Goal: Find specific page/section: Find specific page/section

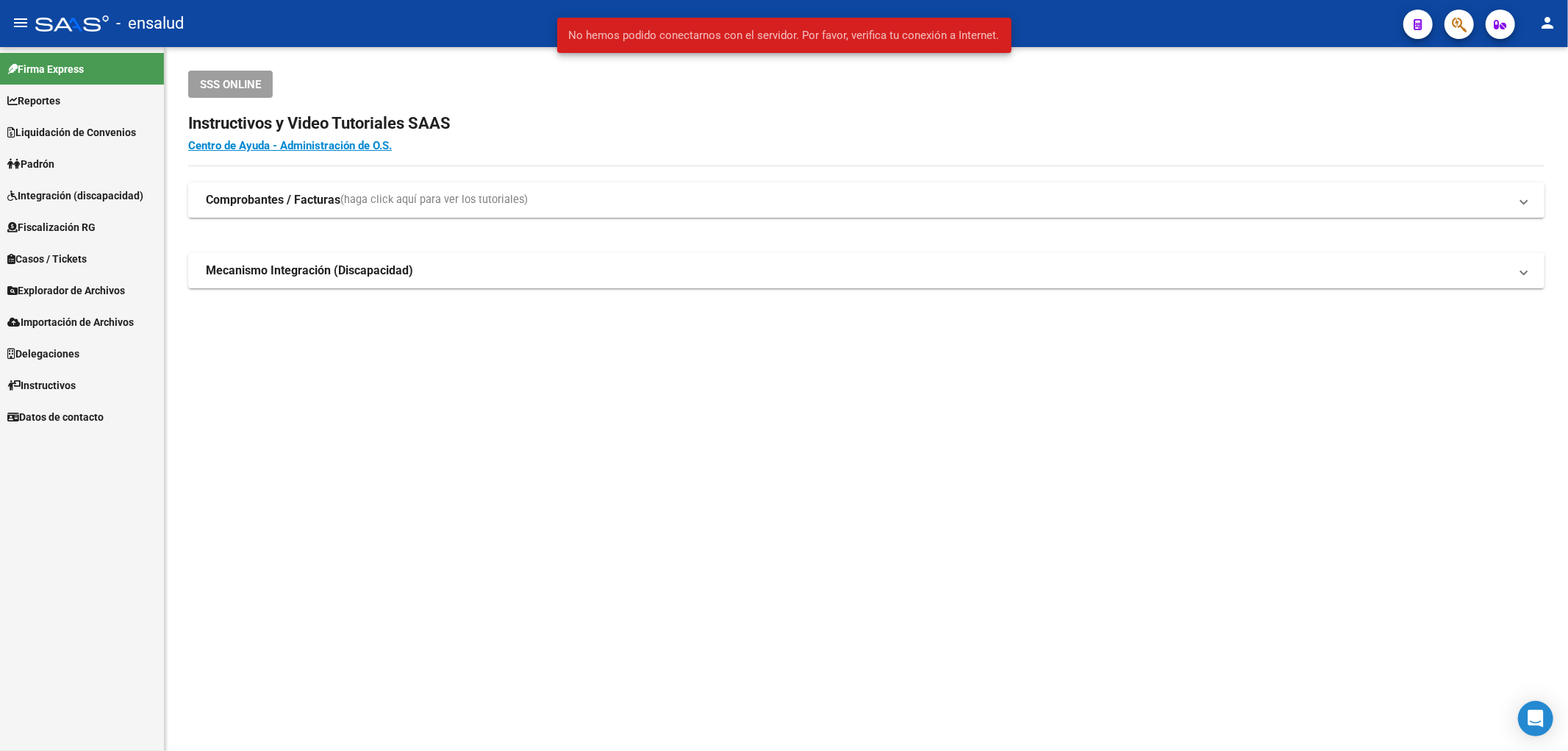
click at [33, 20] on button "menu" at bounding box center [20, 23] width 29 height 29
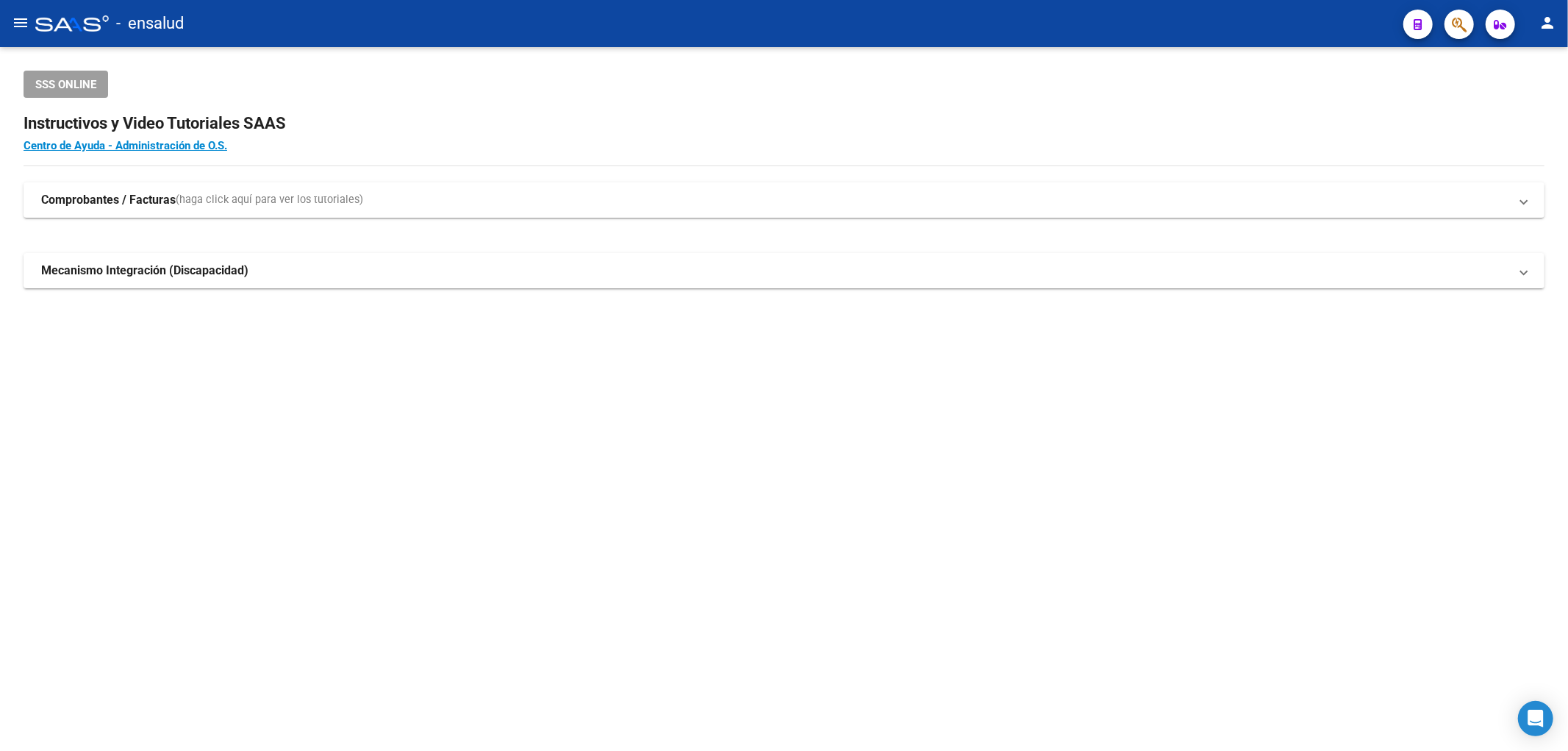
click at [35, 20] on div at bounding box center [72, 23] width 73 height 16
click at [14, 26] on mat-icon "menu" at bounding box center [21, 23] width 18 height 18
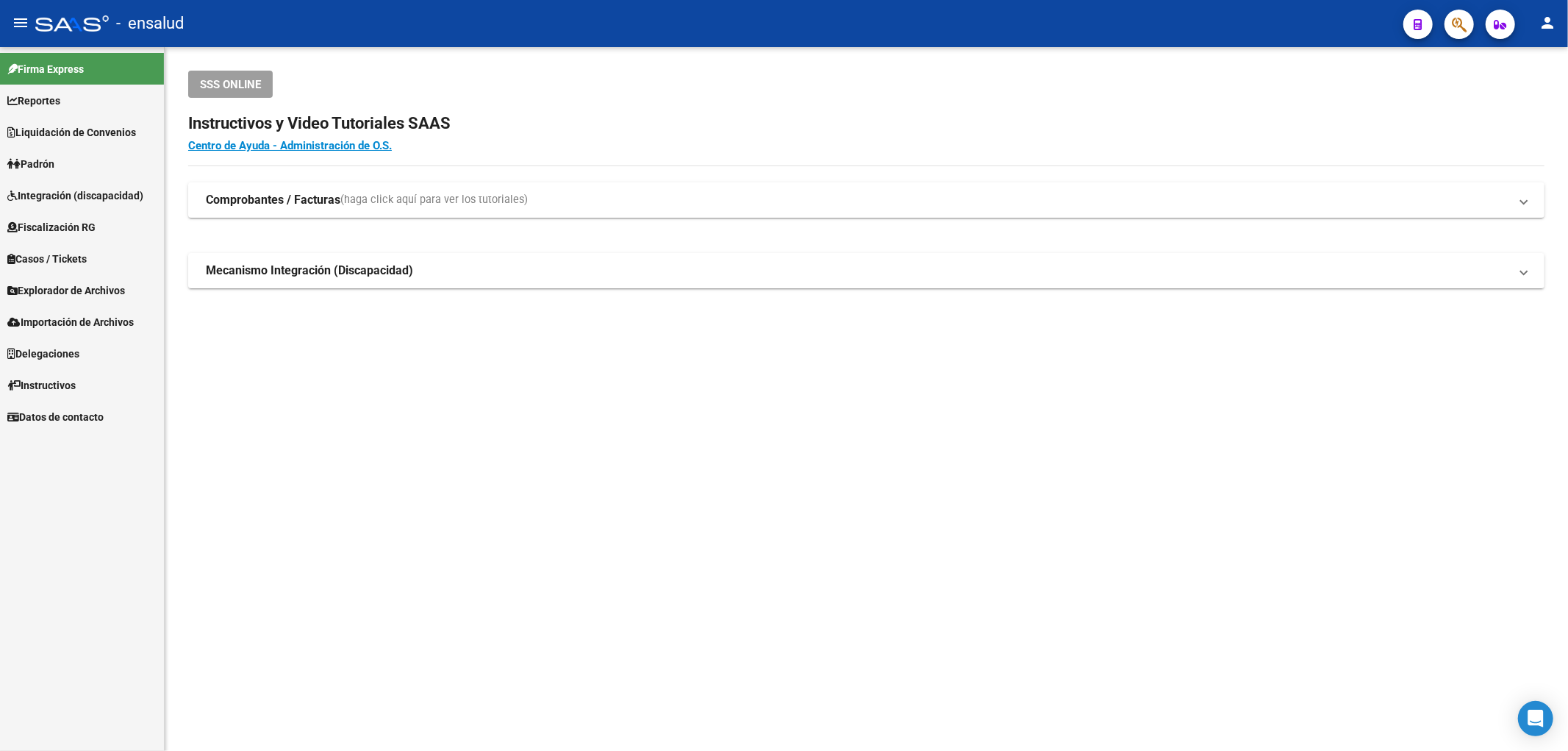
click at [85, 27] on div at bounding box center [72, 23] width 73 height 16
click at [54, 167] on span "Padrón" at bounding box center [30, 164] width 47 height 16
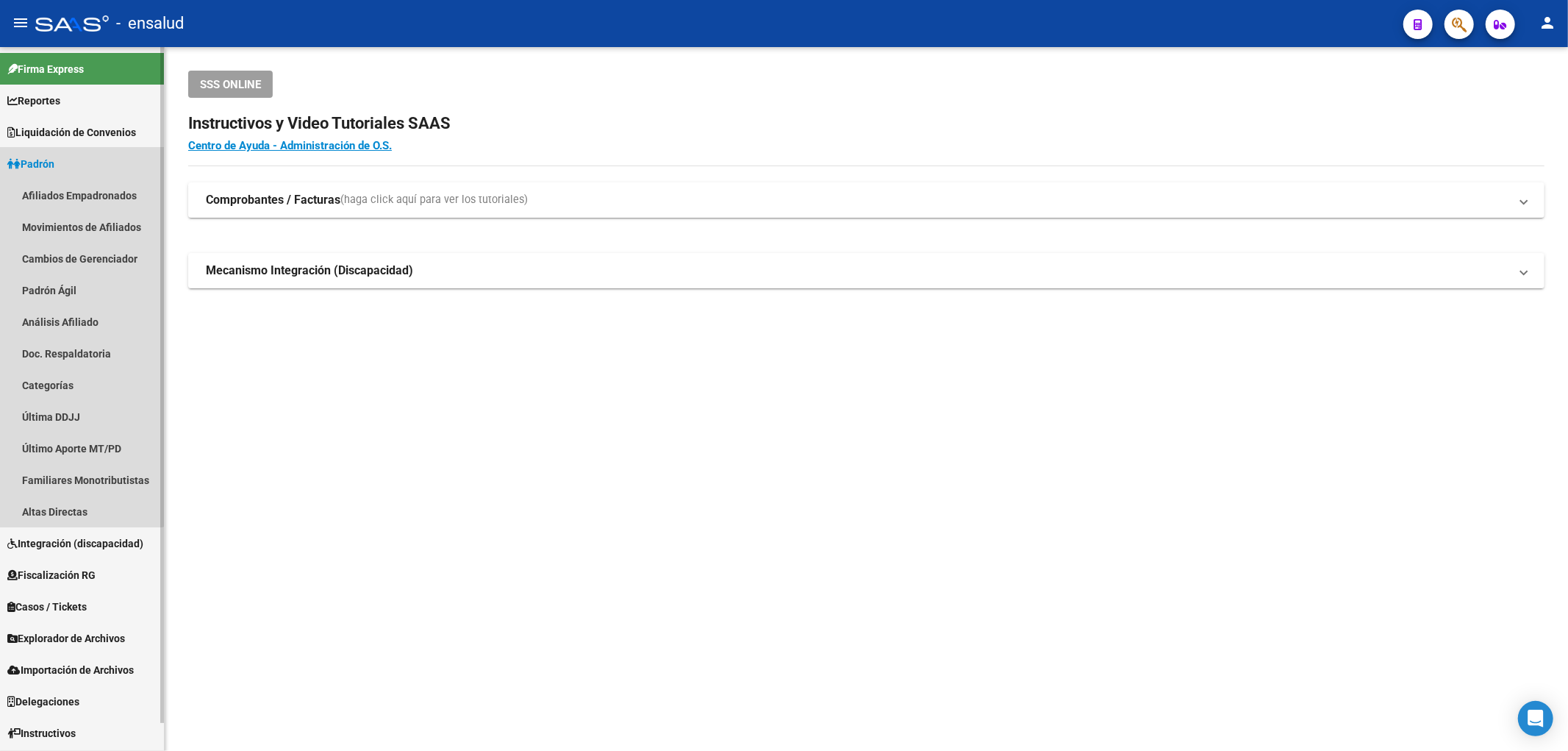
click at [48, 163] on span "Padrón" at bounding box center [30, 164] width 47 height 16
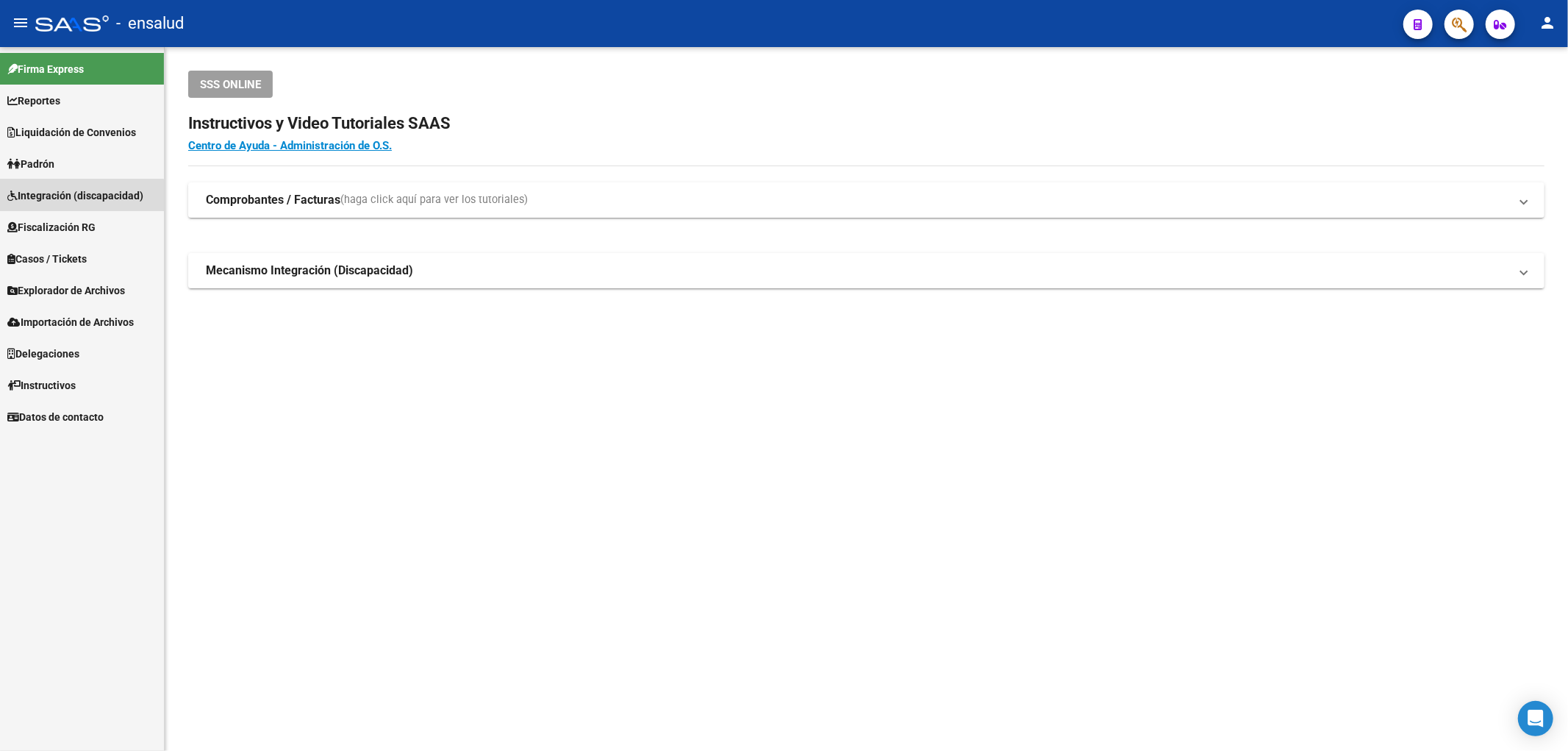
click at [63, 201] on span "Integración (discapacidad)" at bounding box center [75, 195] width 136 height 16
click at [74, 233] on link "Certificado Discapacidad" at bounding box center [82, 227] width 164 height 32
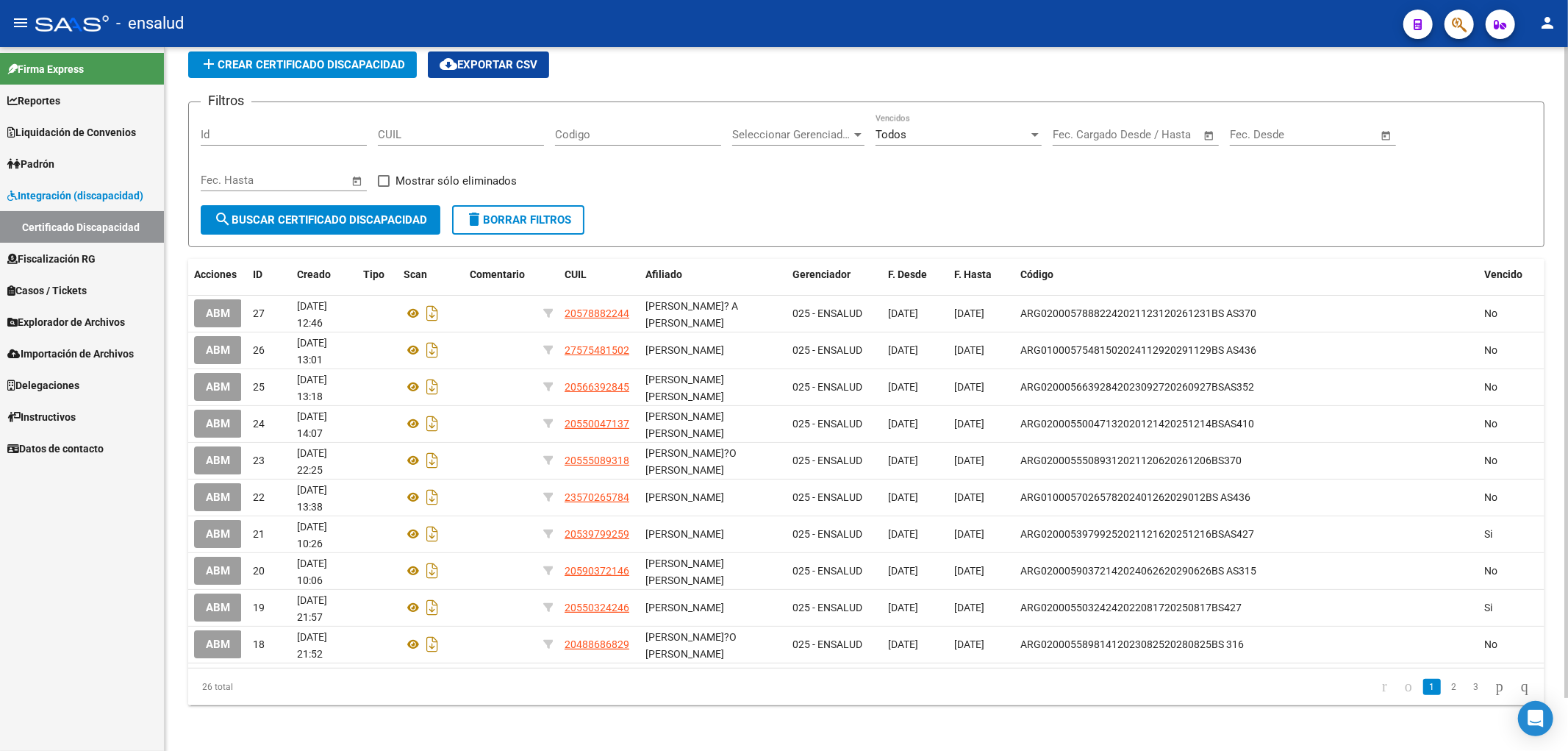
scroll to position [57, 0]
click at [1445, 690] on link "2" at bounding box center [1454, 686] width 18 height 16
click at [1468, 687] on link "3" at bounding box center [1476, 686] width 18 height 16
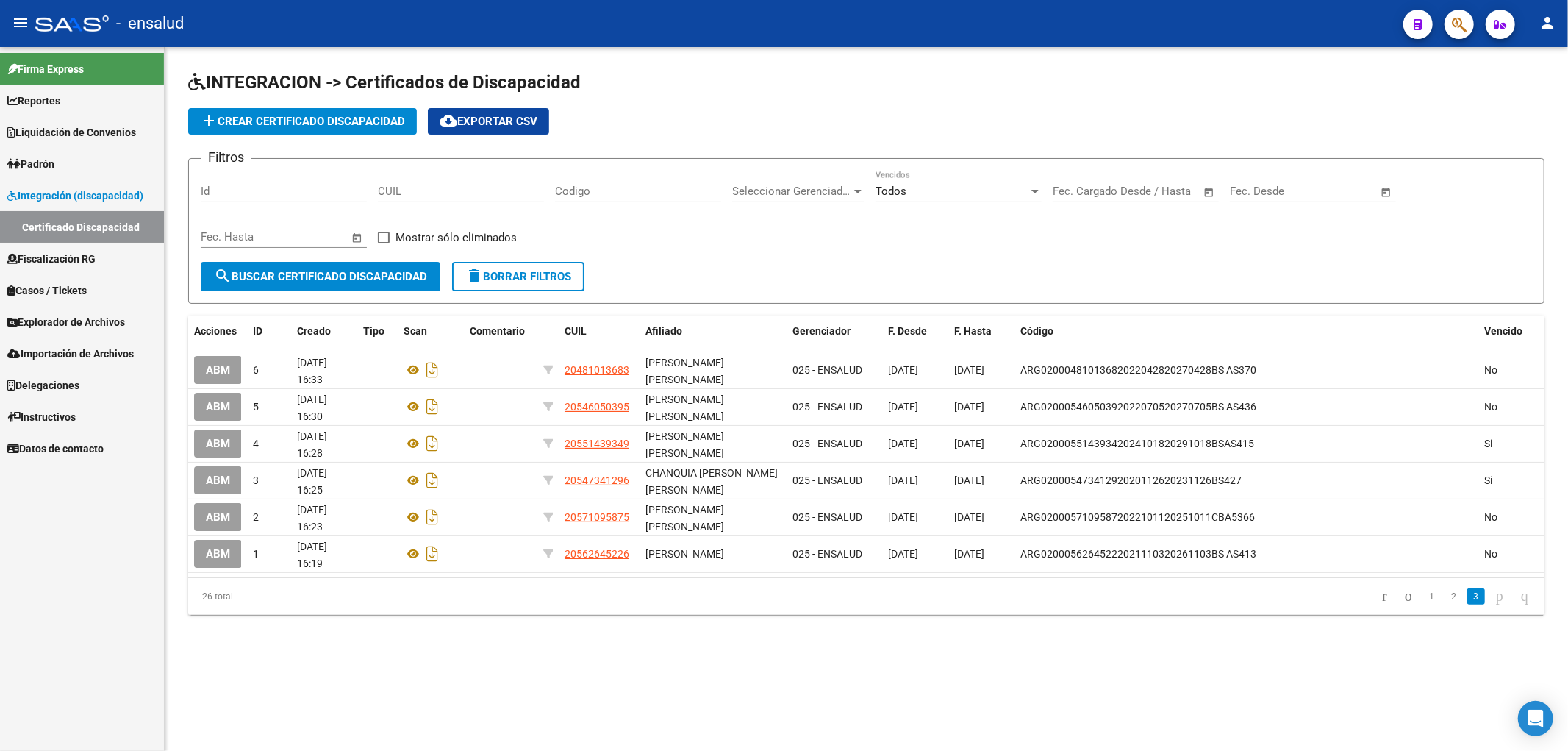
scroll to position [0, 0]
